Goal: Download file/media

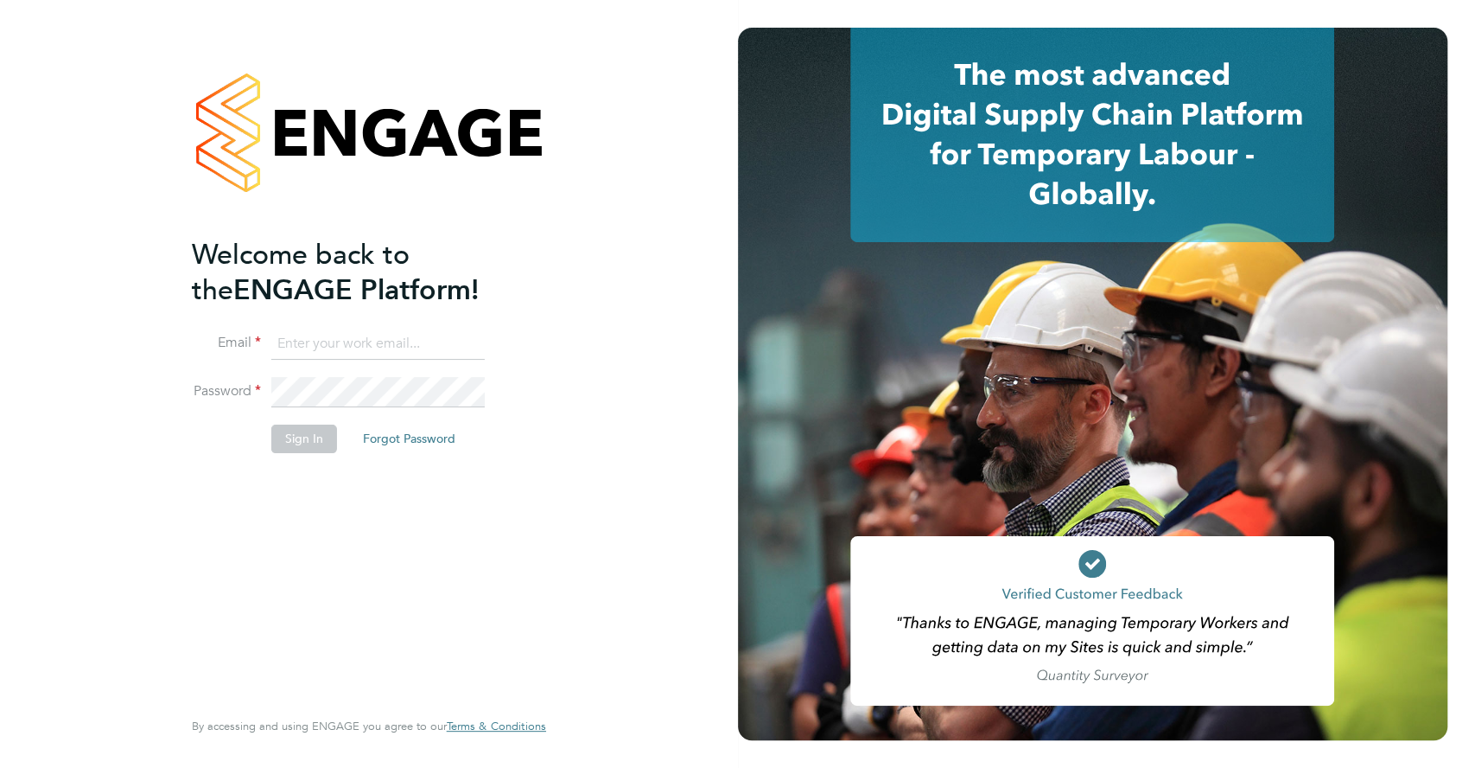
type input "accounts@buildrec.com"
click at [310, 441] on button "Sign In" at bounding box center [304, 438] width 66 height 28
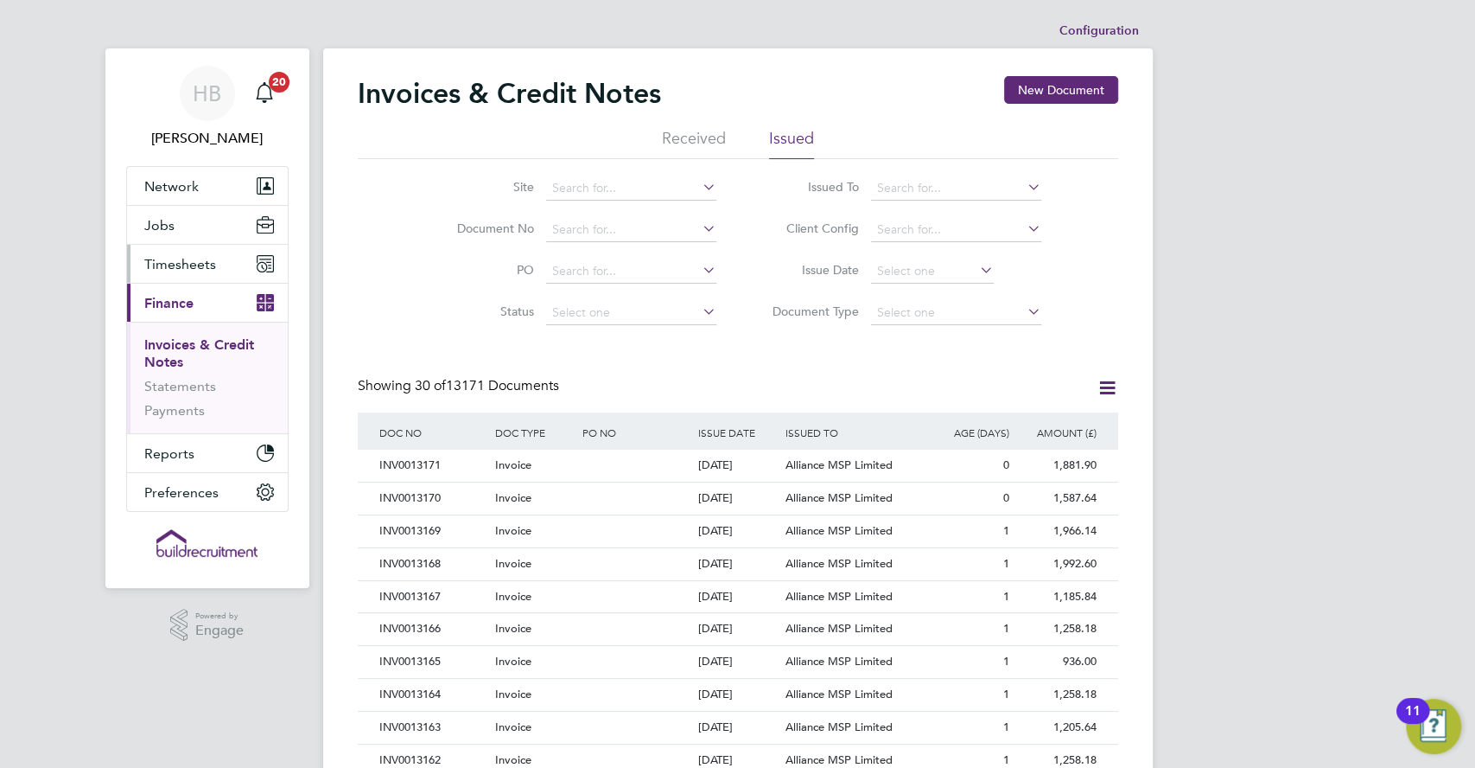
click at [155, 264] on span "Timesheets" at bounding box center [180, 264] width 72 height 16
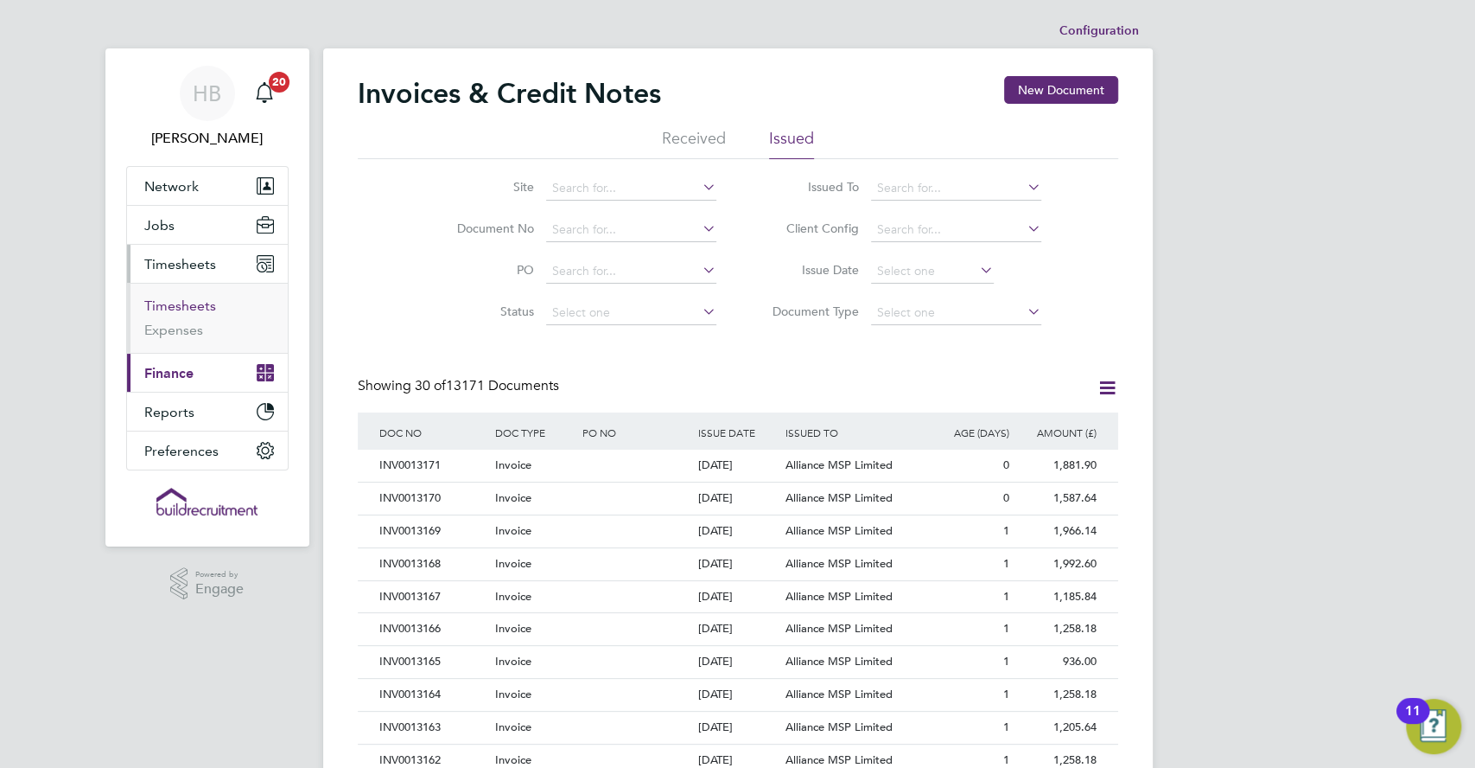
click at [190, 305] on link "Timesheets" at bounding box center [180, 305] width 72 height 16
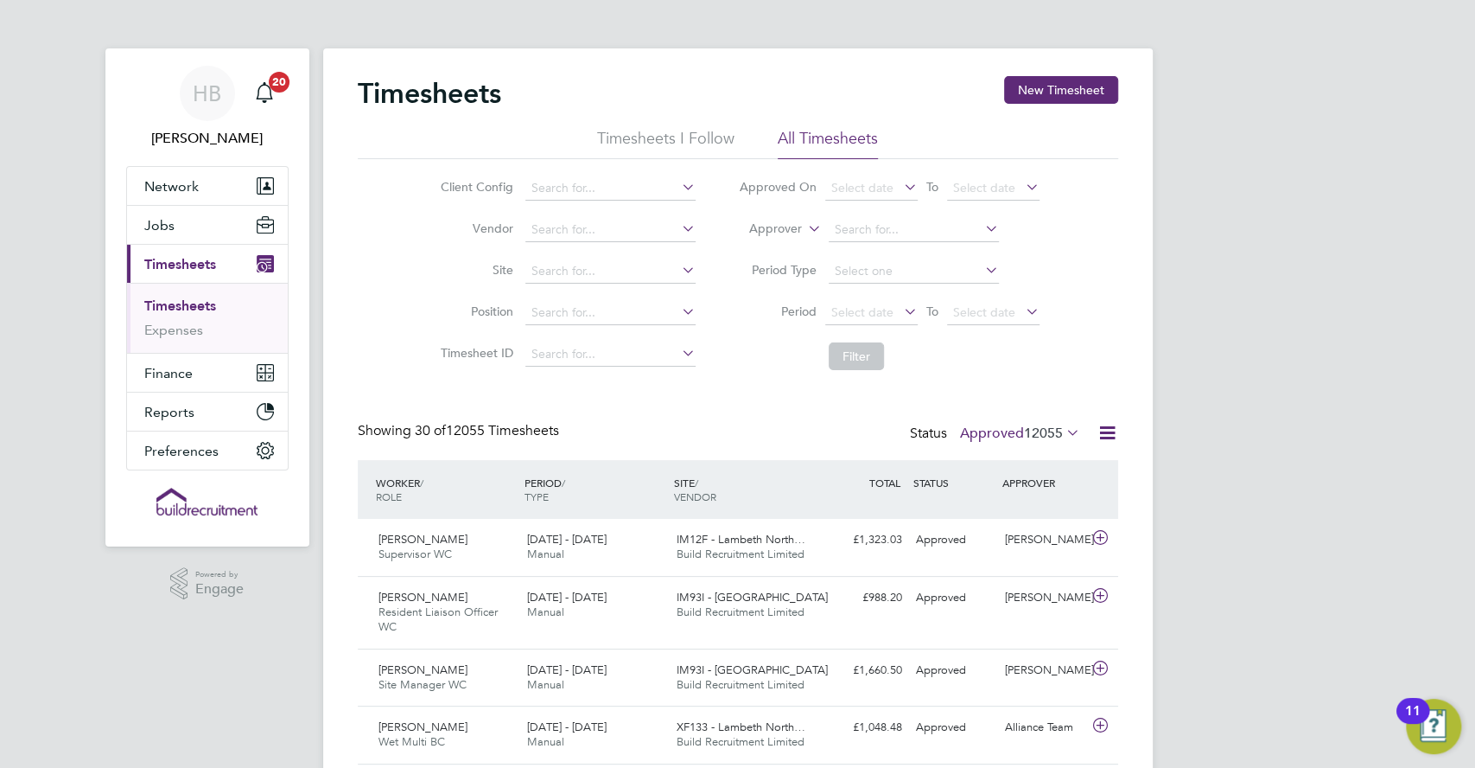
click at [1099, 439] on icon at bounding box center [1108, 433] width 22 height 22
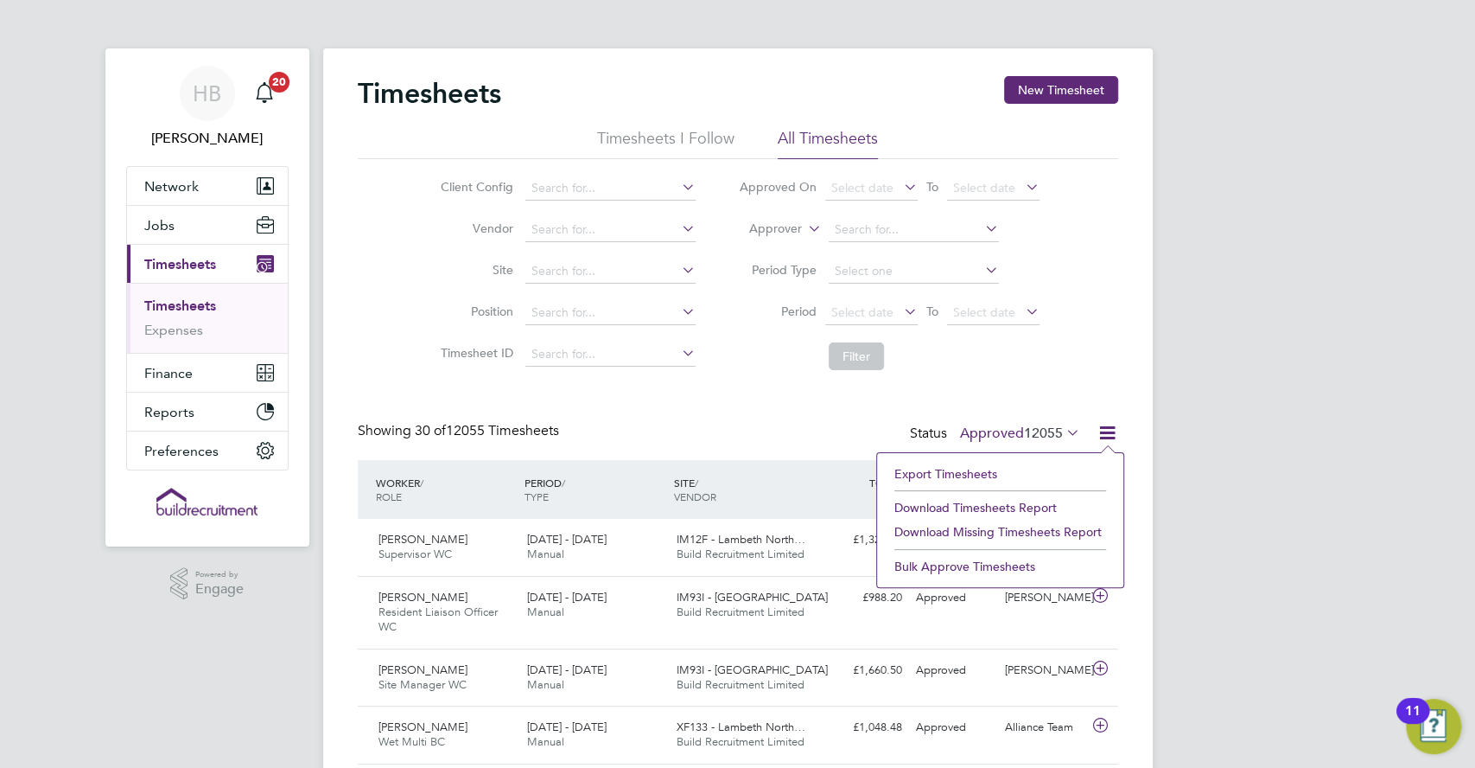
click at [994, 505] on li "Download Timesheets Report" at bounding box center [1000, 507] width 229 height 24
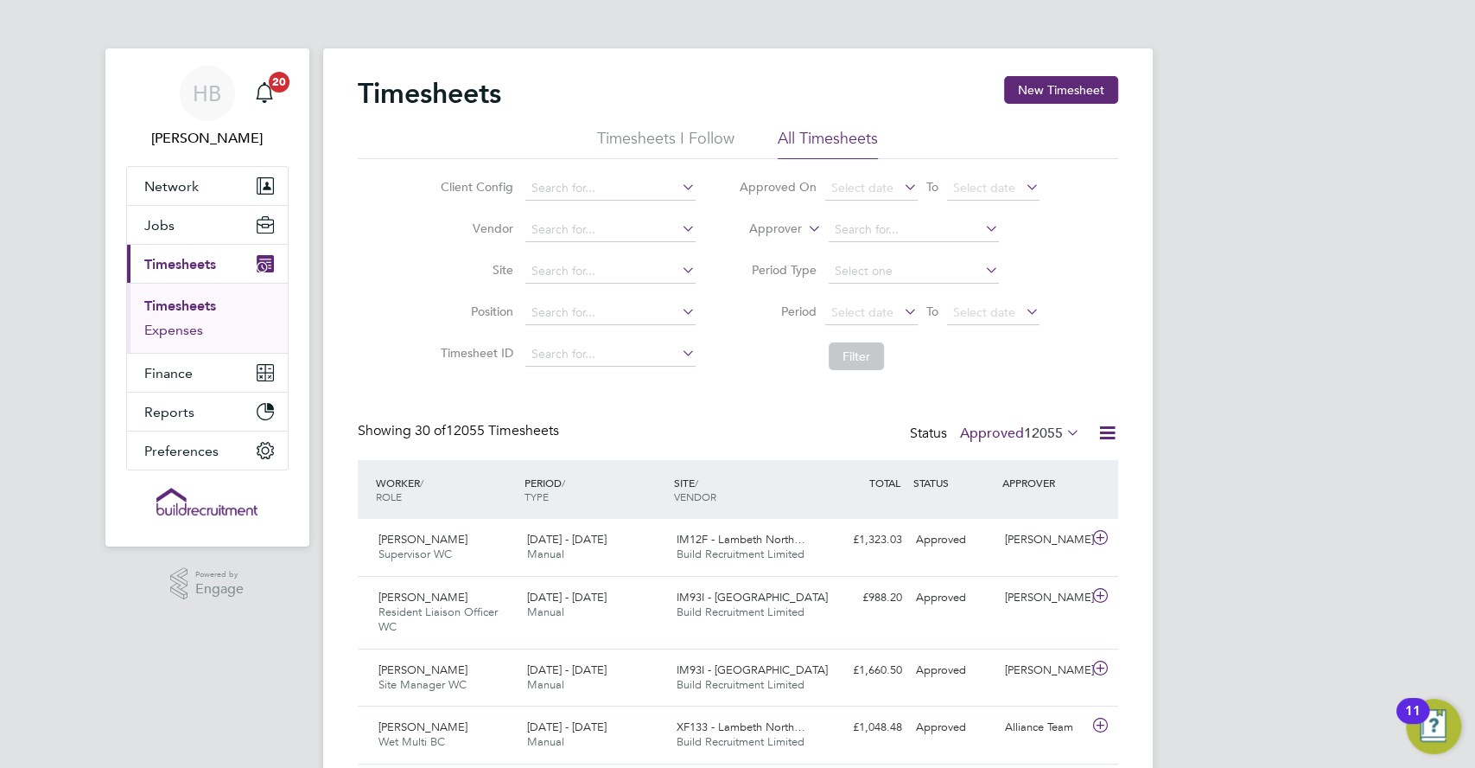
click at [182, 336] on link "Expenses" at bounding box center [173, 330] width 59 height 16
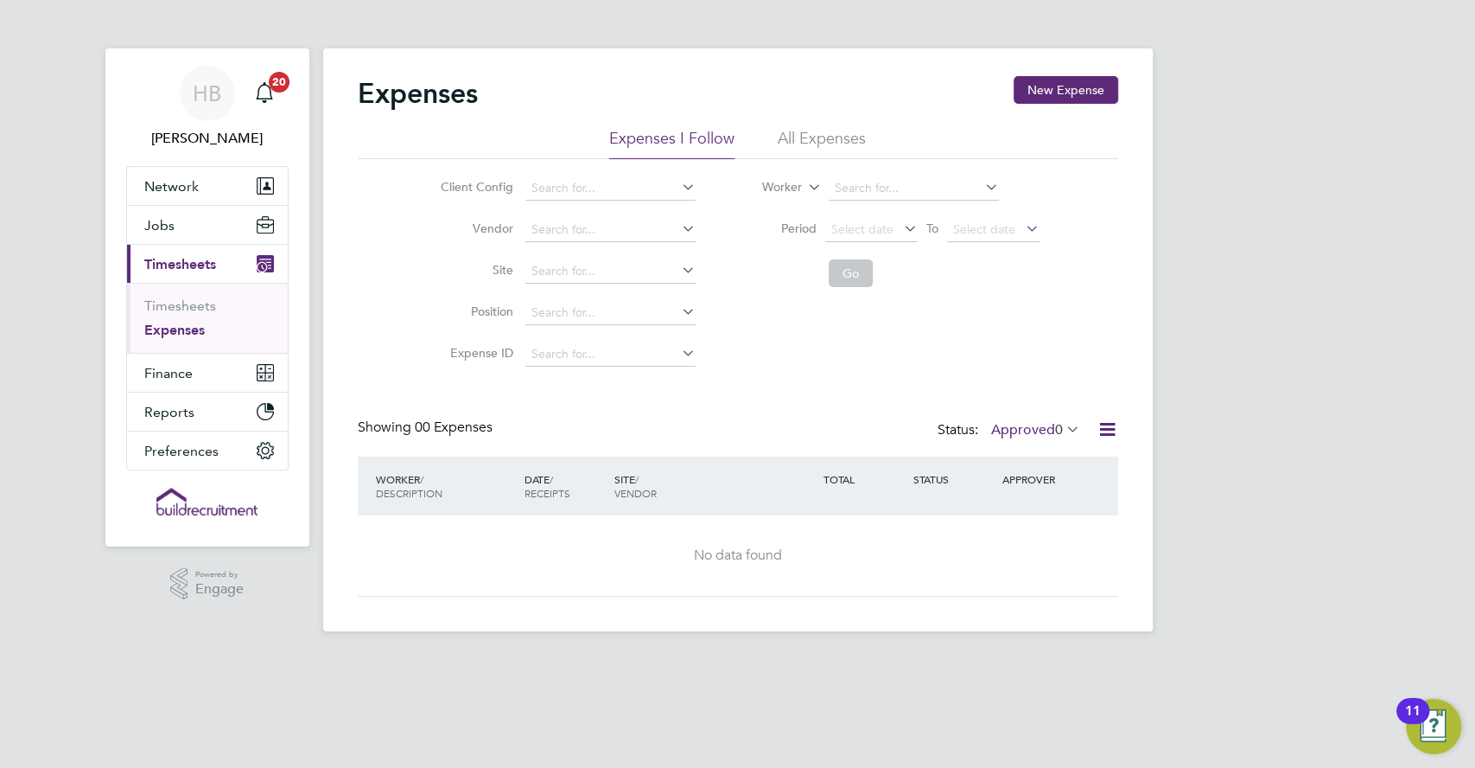
click at [828, 137] on li "All Expenses" at bounding box center [822, 143] width 88 height 31
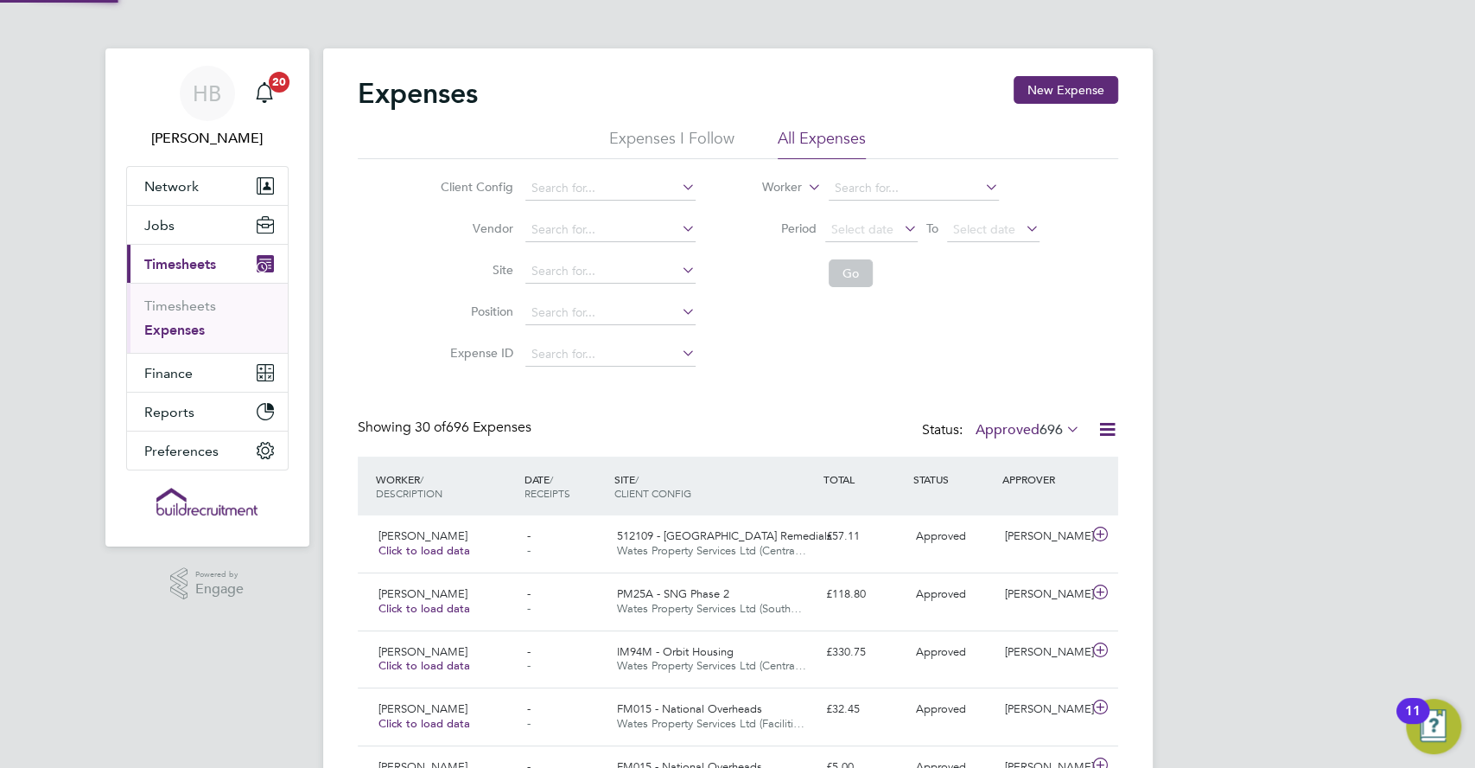
scroll to position [43, 150]
click at [1099, 429] on div at bounding box center [1101, 429] width 35 height 22
click at [1105, 425] on icon at bounding box center [1108, 429] width 22 height 22
click at [1039, 466] on li "Download Expenses Report" at bounding box center [1028, 470] width 175 height 24
